Goal: Task Accomplishment & Management: Manage account settings

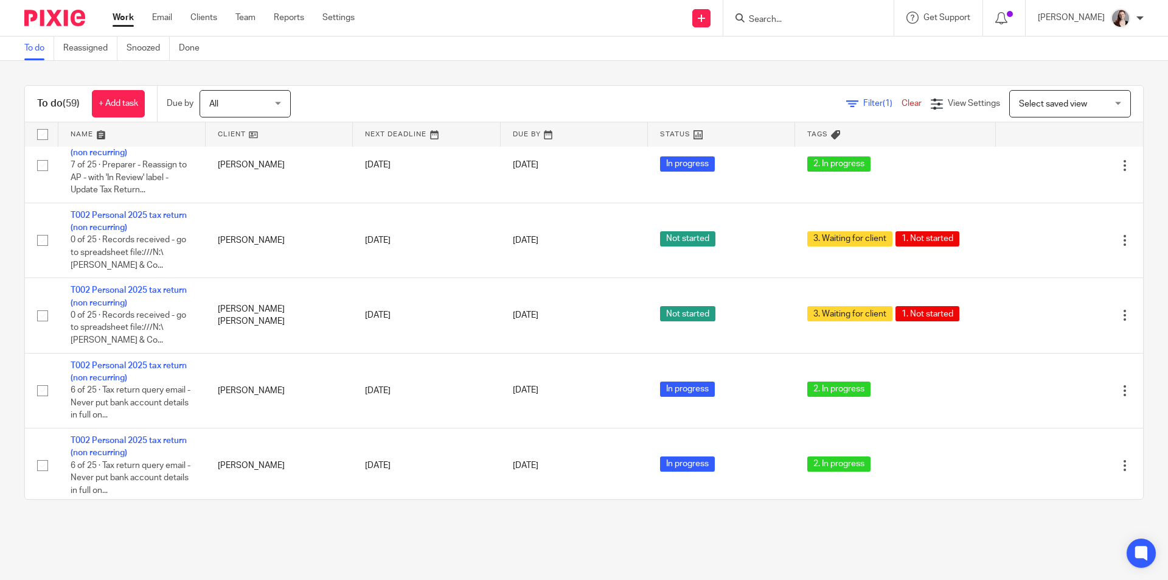
scroll to position [2737, 0]
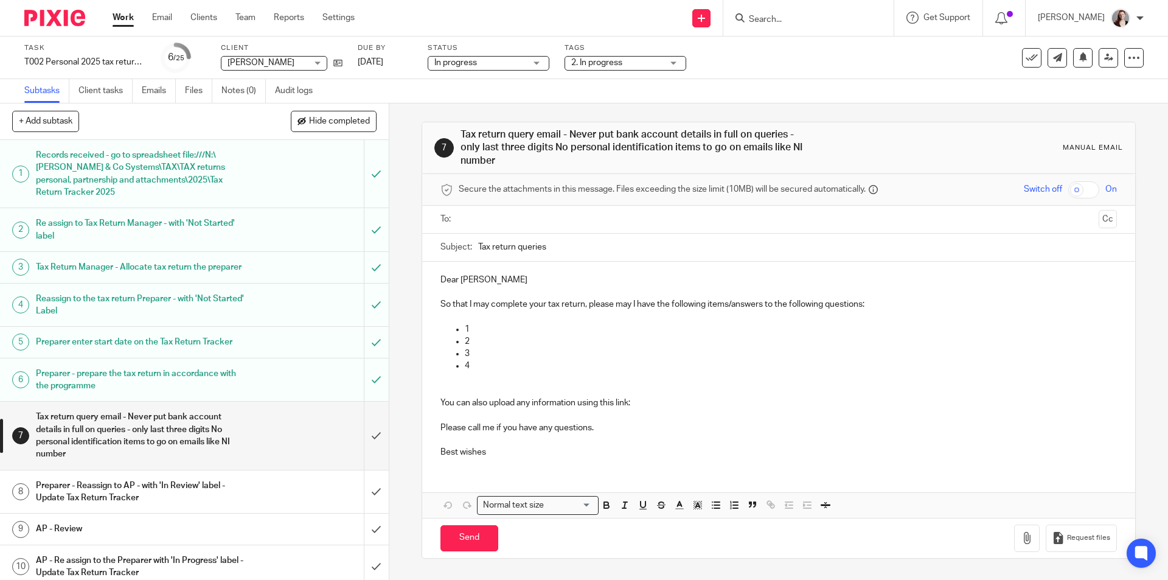
click at [328, 120] on span "Hide completed" at bounding box center [339, 122] width 61 height 10
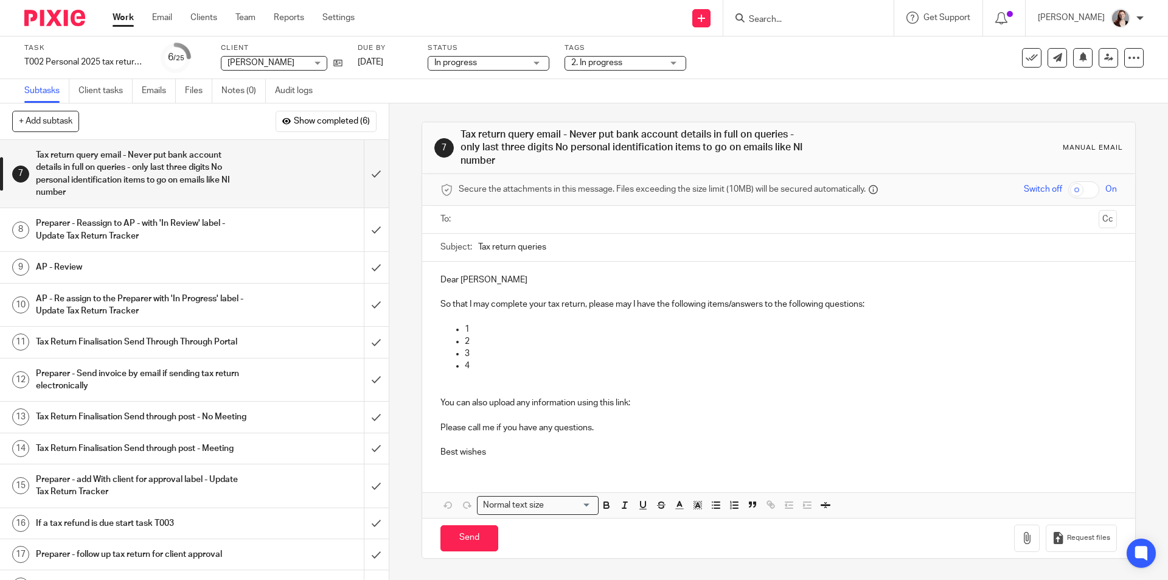
click at [584, 61] on span "2. In progress" at bounding box center [596, 62] width 51 height 9
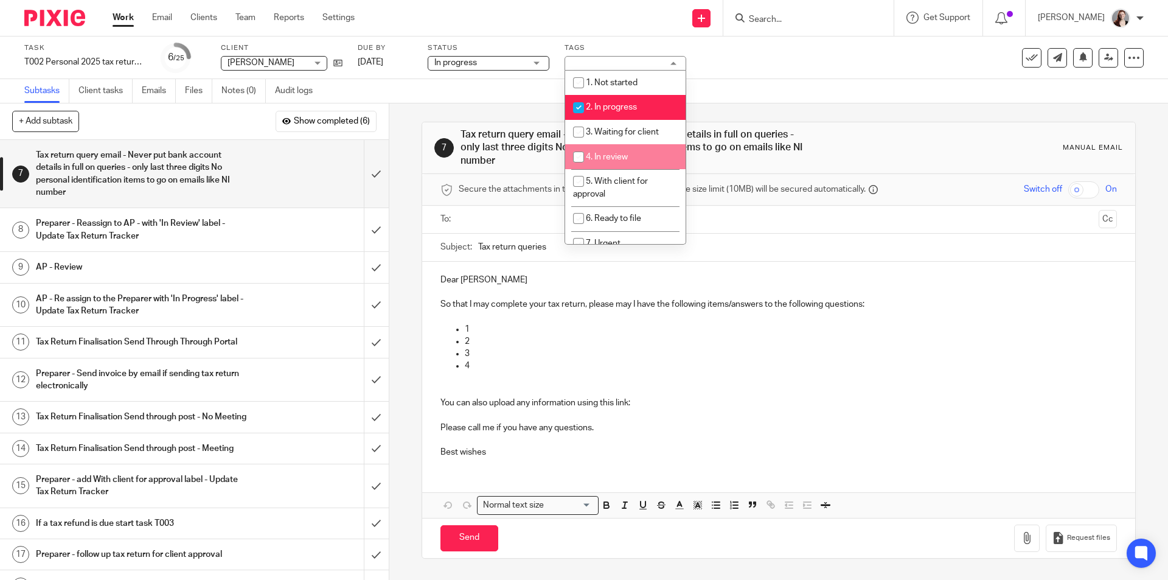
click at [614, 149] on li "4. In review" at bounding box center [625, 156] width 120 height 25
checkbox input "true"
click at [608, 109] on span "2. In progress" at bounding box center [611, 107] width 51 height 9
checkbox input "false"
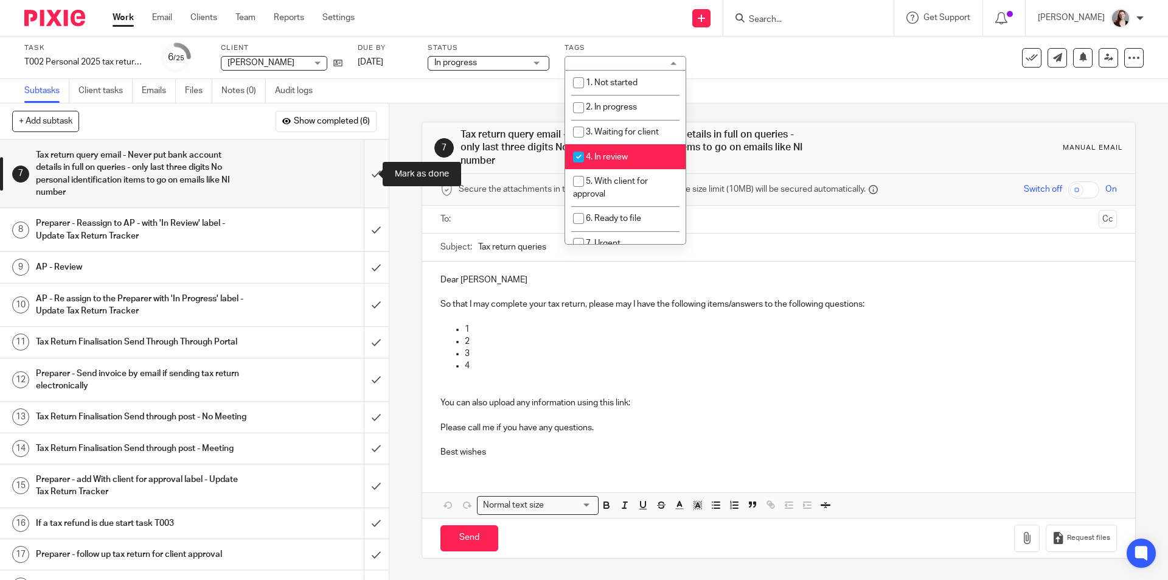
click at [358, 186] on input "submit" at bounding box center [194, 174] width 389 height 68
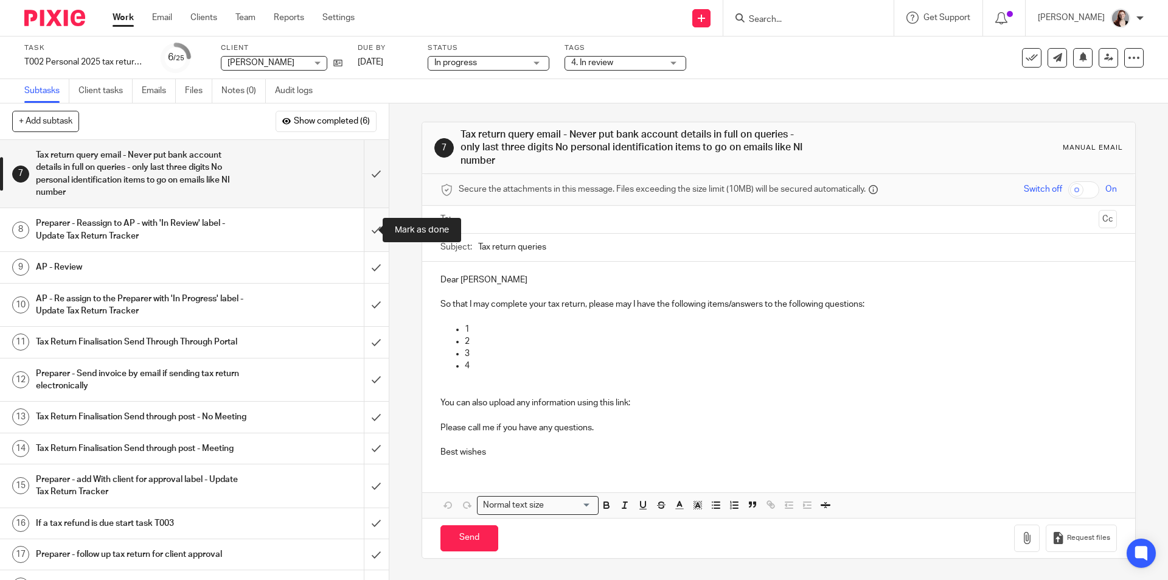
click at [369, 237] on input "submit" at bounding box center [194, 229] width 389 height 43
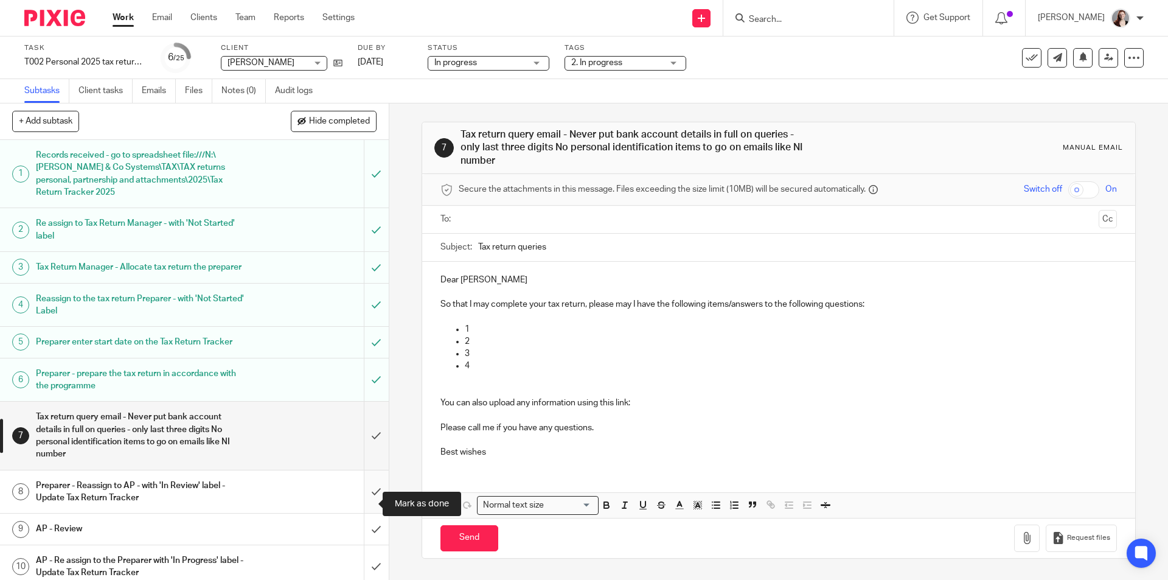
click at [357, 501] on input "submit" at bounding box center [194, 491] width 389 height 43
click at [358, 469] on input "submit" at bounding box center [194, 435] width 389 height 68
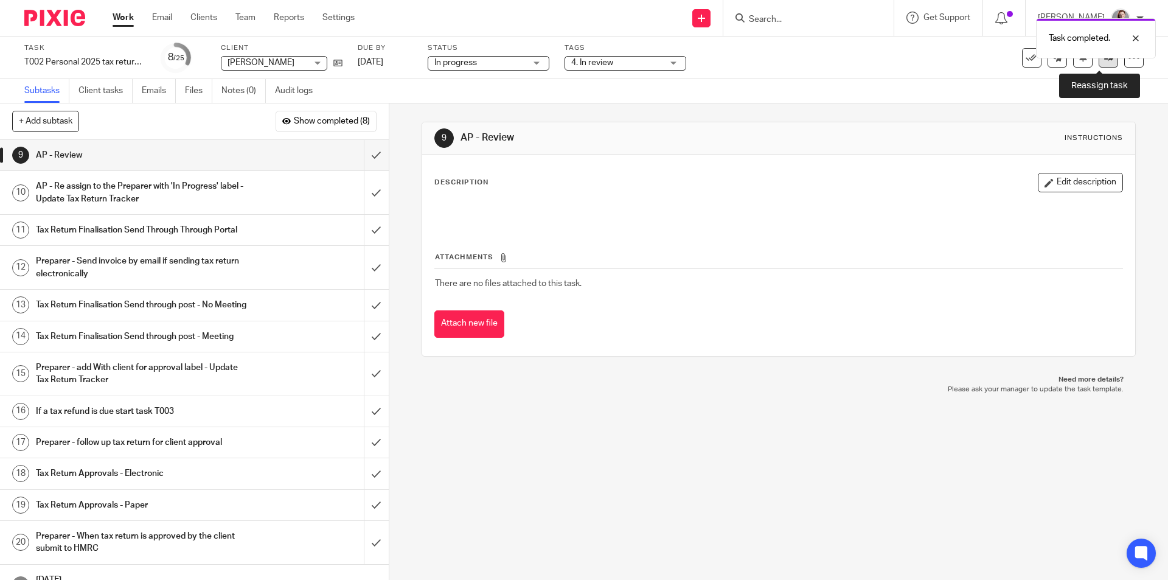
click at [1099, 62] on link at bounding box center [1108, 57] width 19 height 19
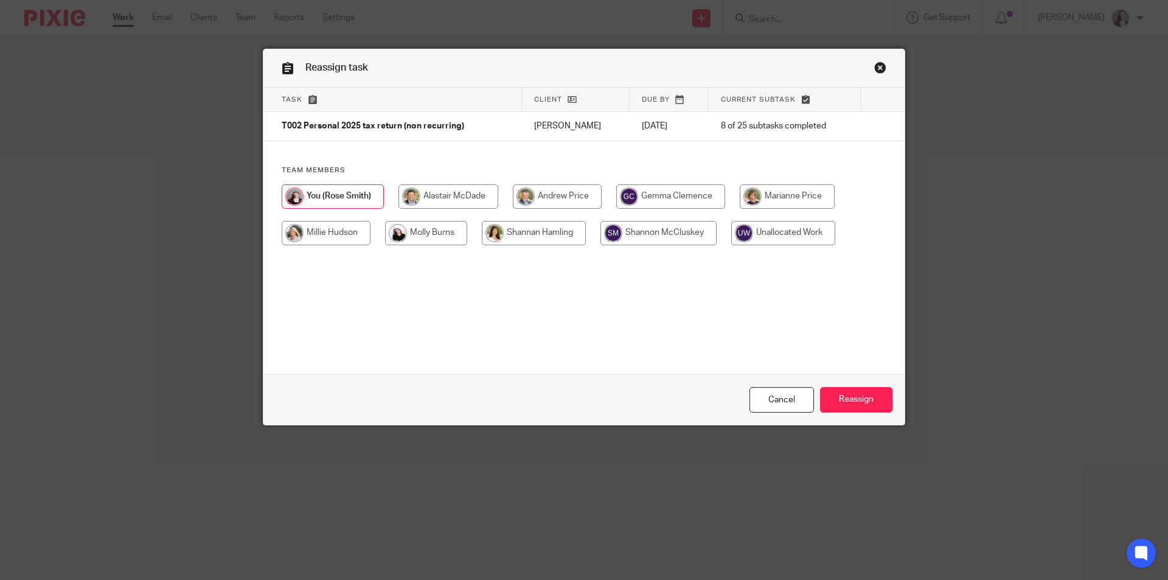
click at [525, 200] on input "radio" at bounding box center [557, 196] width 89 height 24
radio input "true"
click at [824, 400] on input "Reassign" at bounding box center [856, 400] width 72 height 26
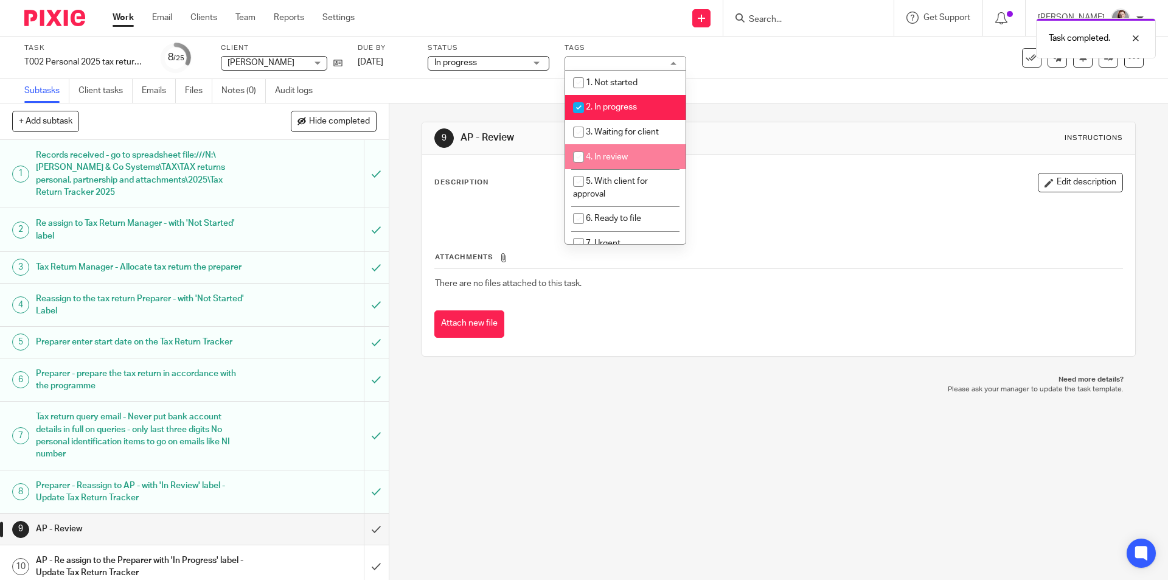
click at [623, 157] on span "4. In review" at bounding box center [607, 157] width 42 height 9
checkbox input "true"
click at [616, 104] on span "2. In progress" at bounding box center [611, 107] width 51 height 9
checkbox input "false"
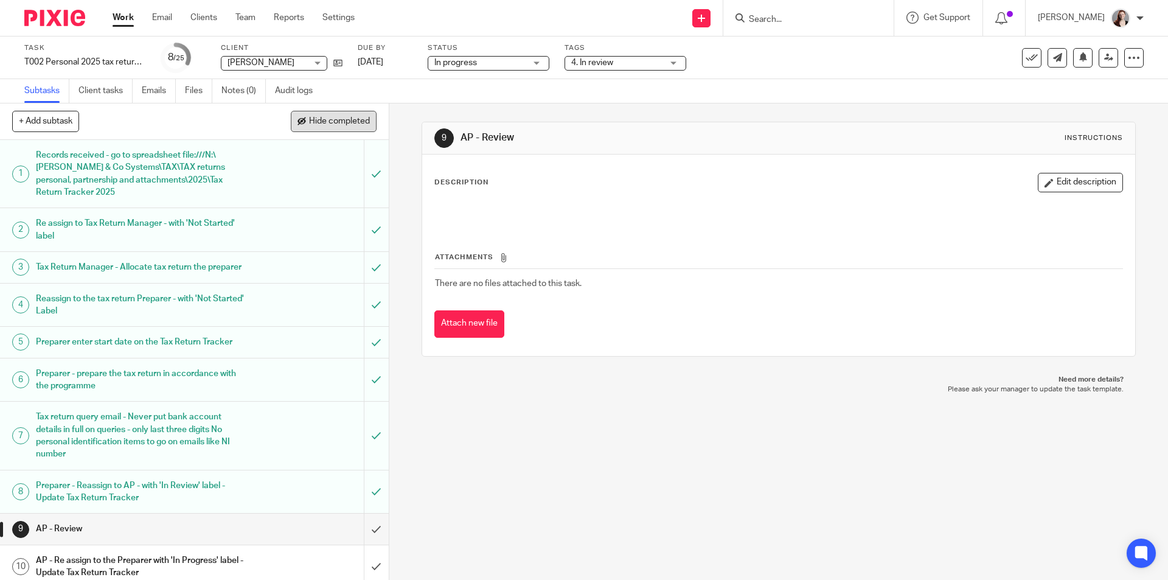
click at [350, 125] on span "Hide completed" at bounding box center [339, 122] width 61 height 10
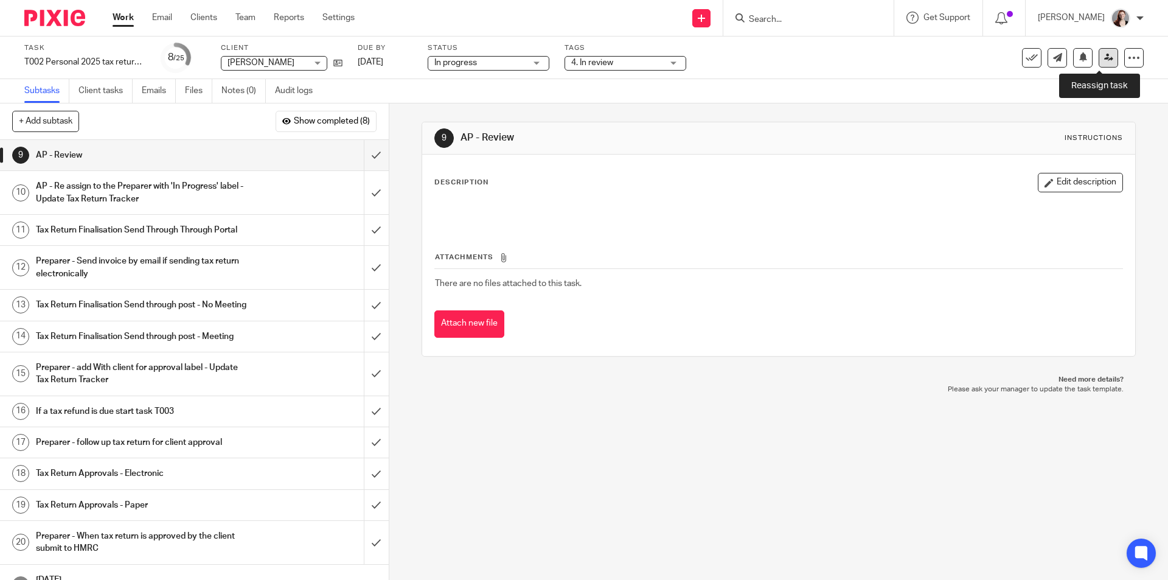
click at [1106, 61] on link at bounding box center [1108, 57] width 19 height 19
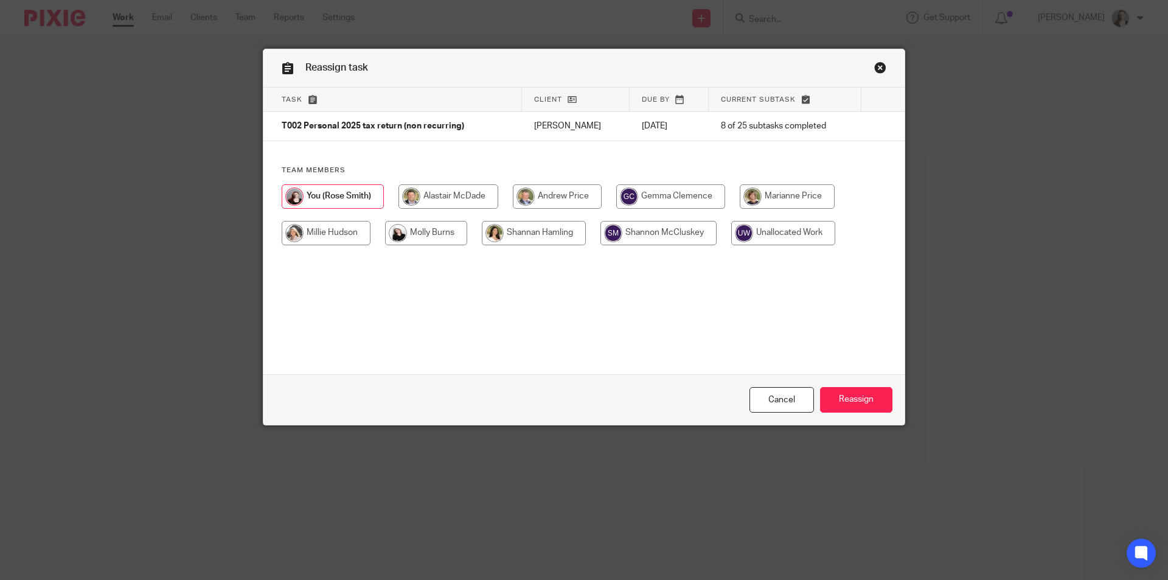
click at [557, 203] on input "radio" at bounding box center [557, 196] width 89 height 24
radio input "true"
click at [840, 395] on input "Reassign" at bounding box center [856, 400] width 72 height 26
